Goal: Find specific page/section: Find specific page/section

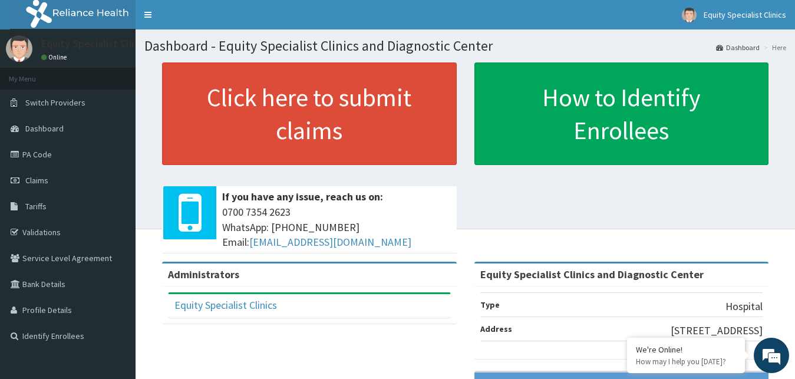
click at [50, 157] on link "PA Code" at bounding box center [68, 155] width 136 height 26
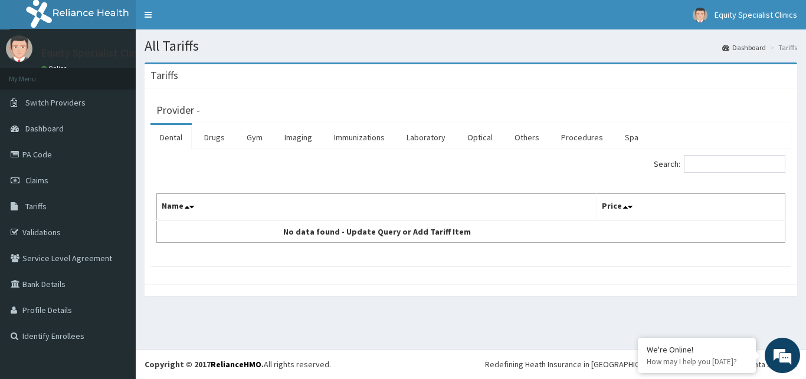
click at [423, 135] on link "Laboratory" at bounding box center [426, 137] width 58 height 25
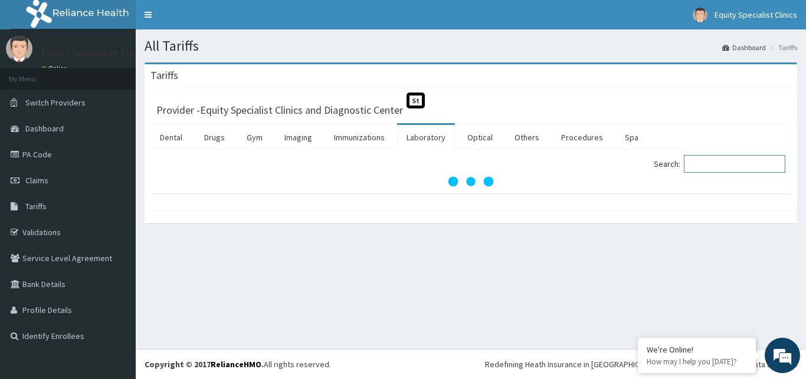
click at [715, 170] on input "Search:" at bounding box center [733, 164] width 101 height 18
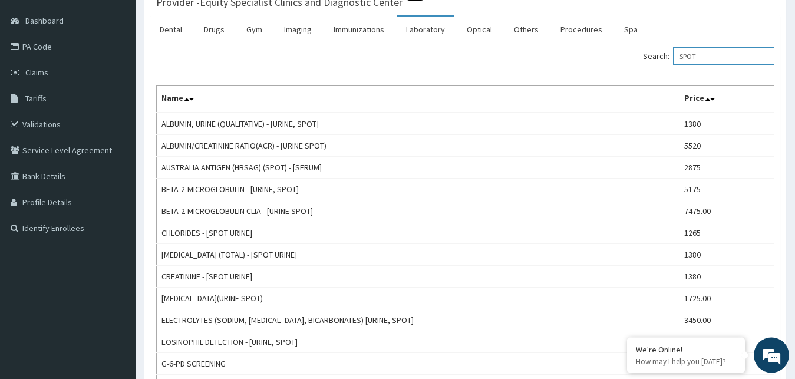
scroll to position [120, 0]
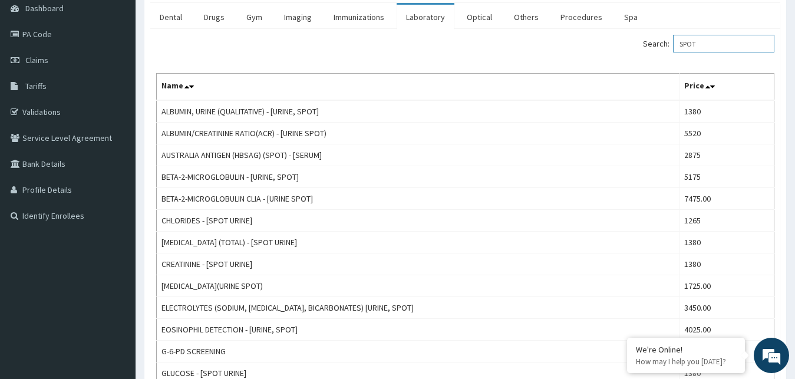
type input "SPOT"
click at [41, 35] on link "PA Code" at bounding box center [68, 34] width 136 height 26
